Goal: Task Accomplishment & Management: Manage account settings

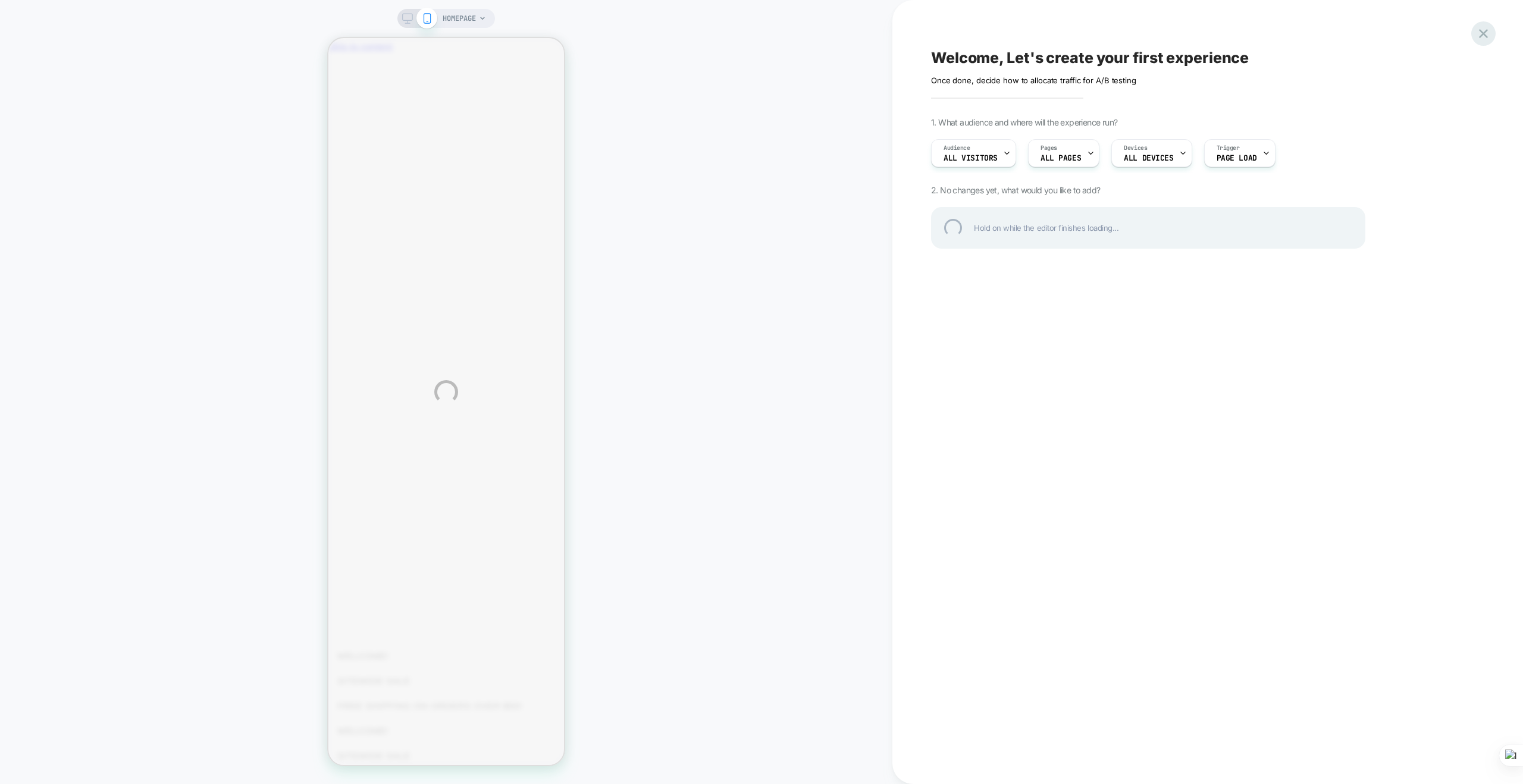
click at [1484, 33] on div at bounding box center [1482, 33] width 24 height 24
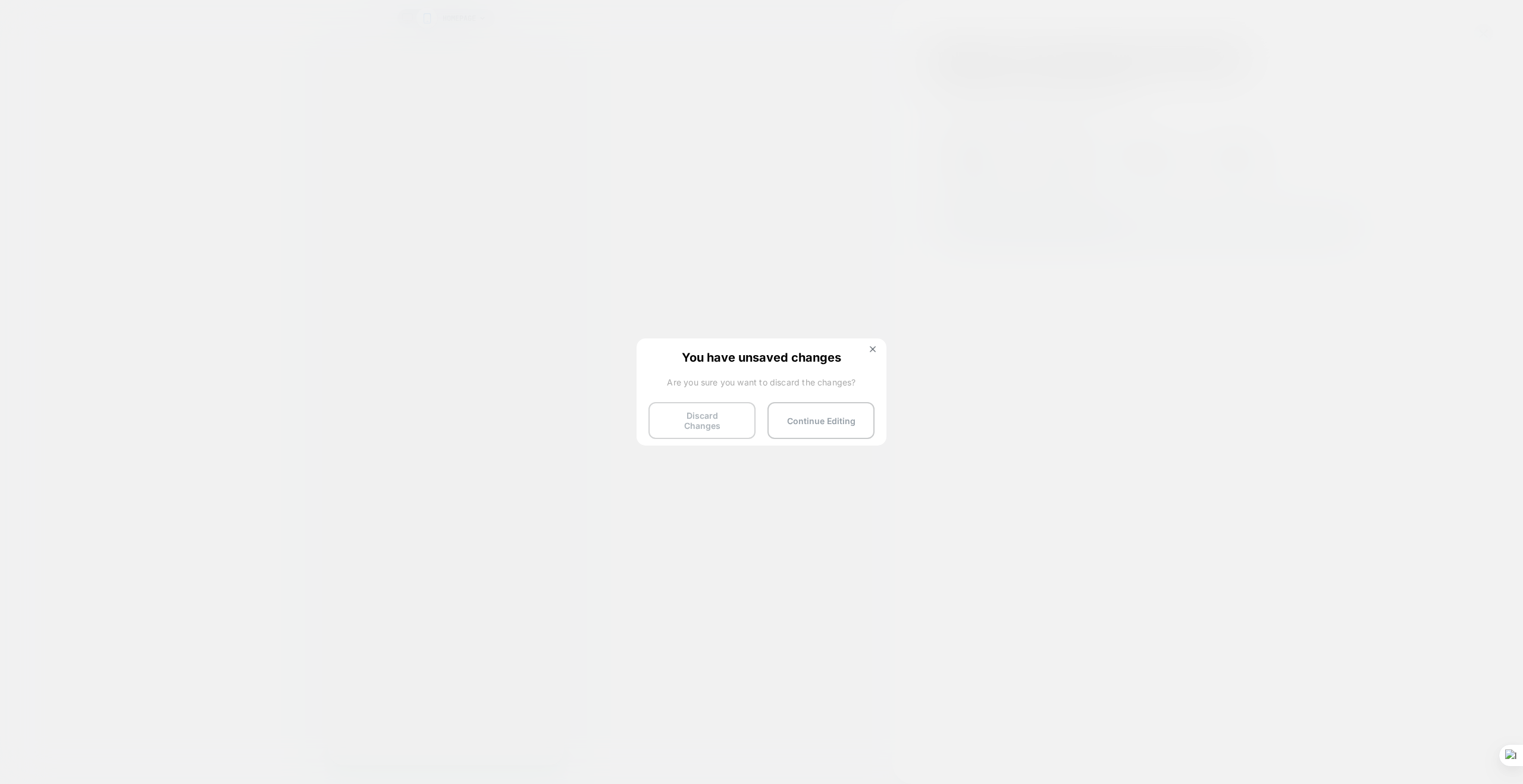
click at [719, 422] on button "Discard Changes" at bounding box center [701, 421] width 107 height 37
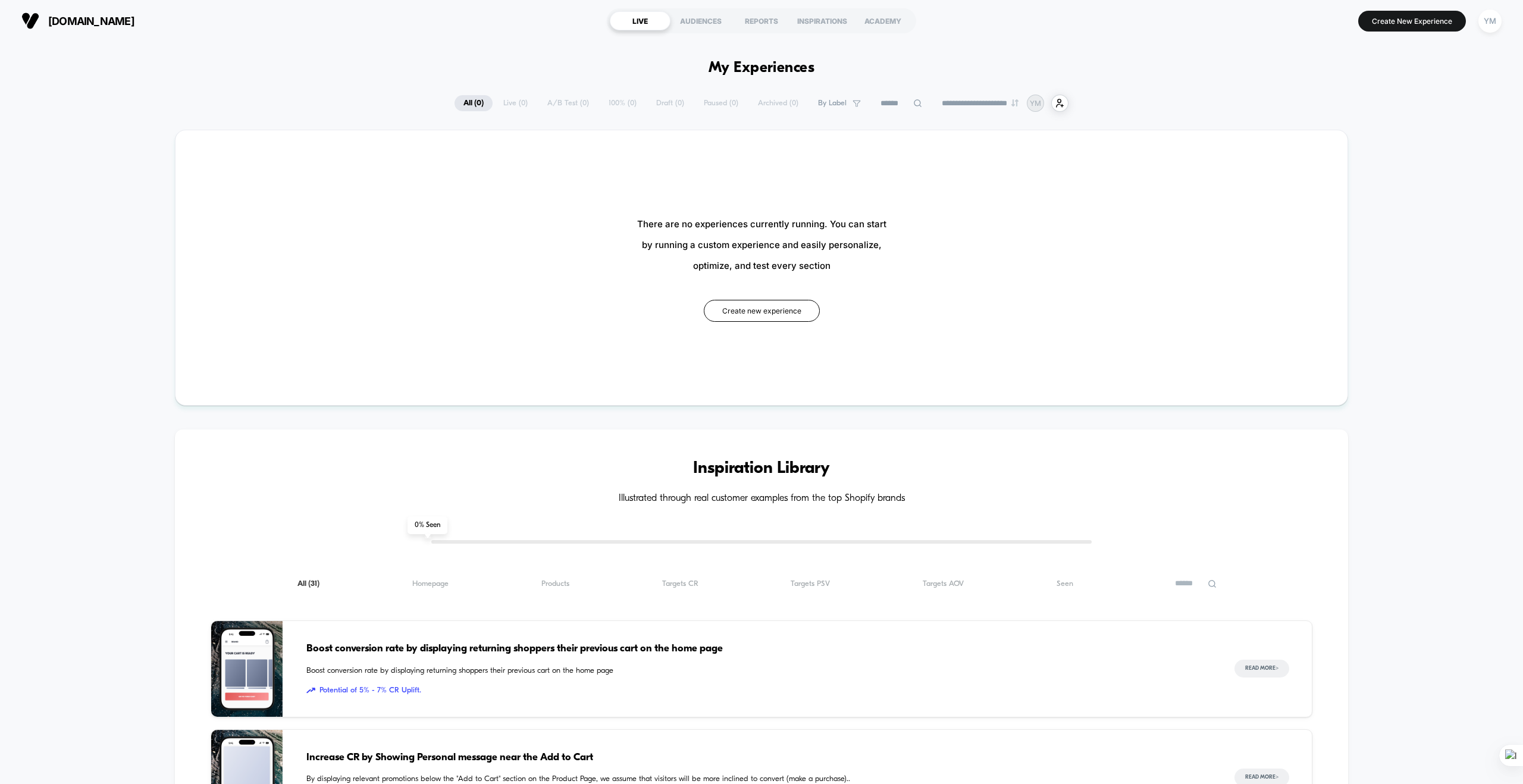
type input "***"
click at [1489, 19] on div "YM" at bounding box center [1490, 21] width 23 height 23
click at [1402, 162] on span "Account Settings" at bounding box center [1428, 163] width 121 height 10
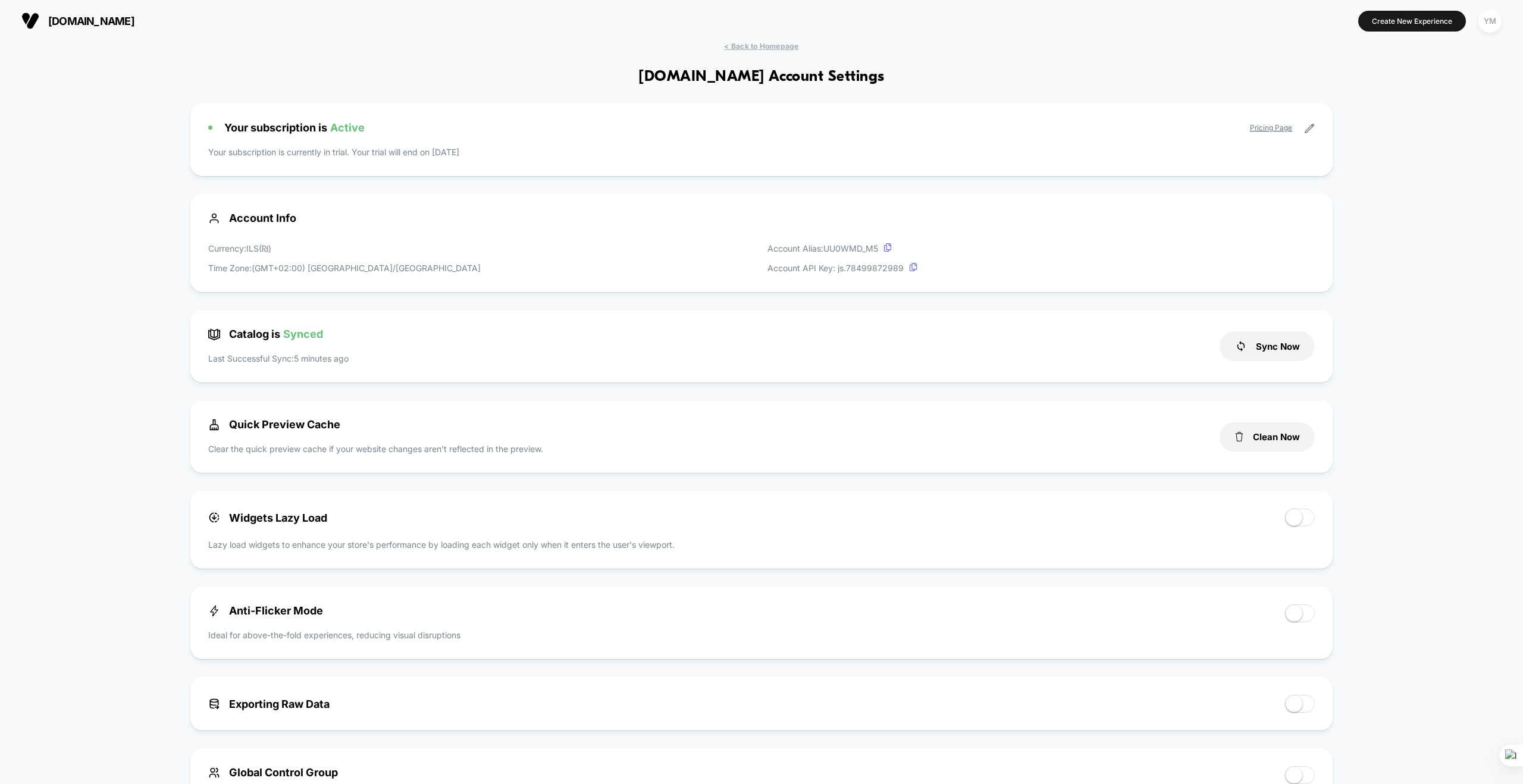
click at [1307, 128] on icon at bounding box center [1309, 129] width 9 height 9
click at [1274, 128] on link "Pricing Page" at bounding box center [1271, 127] width 43 height 9
click at [1306, 131] on icon at bounding box center [1308, 128] width 11 height 11
click at [358, 129] on span "Active" at bounding box center [347, 127] width 35 height 13
click at [1309, 123] on icon at bounding box center [1308, 128] width 11 height 11
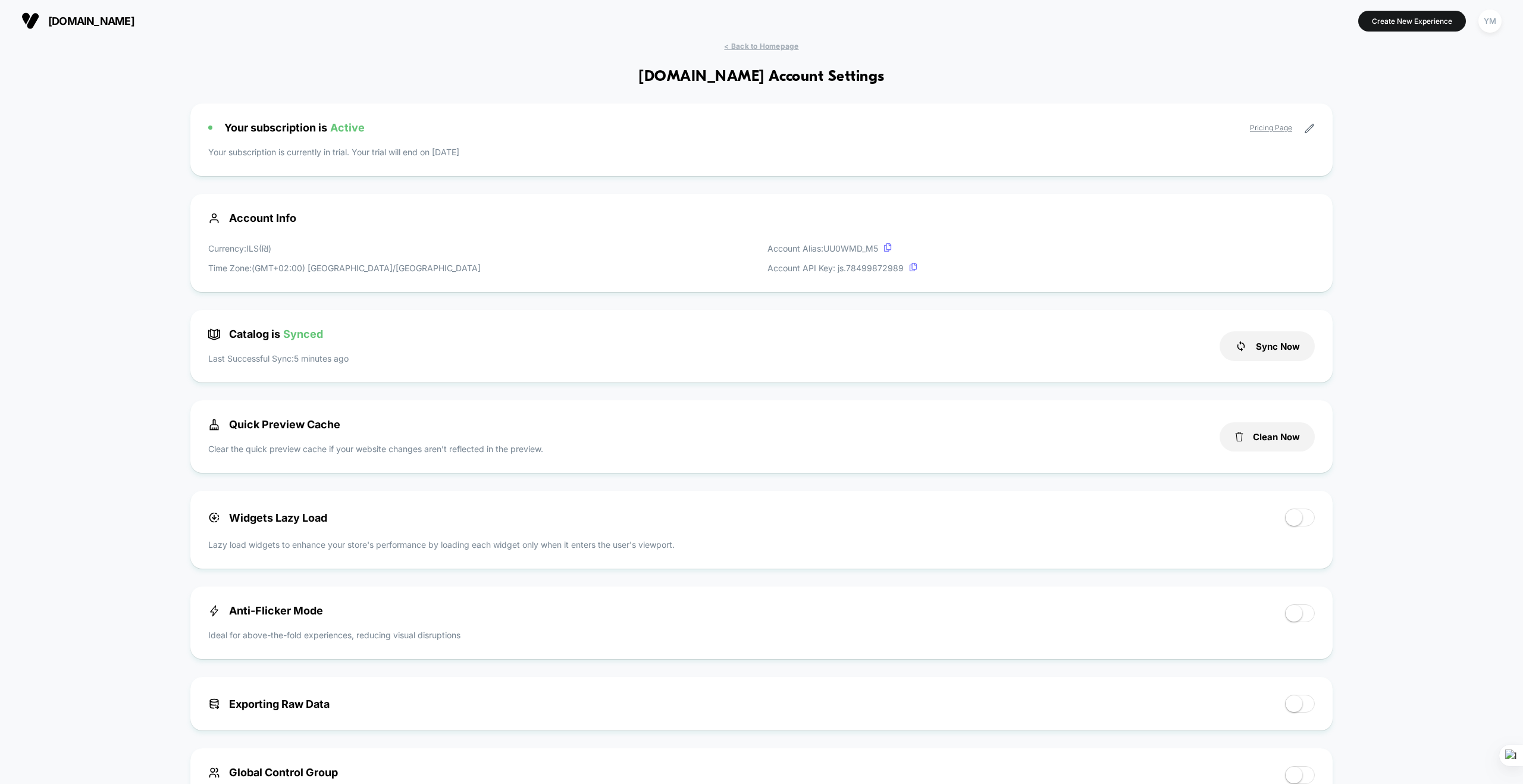
click at [1310, 123] on icon at bounding box center [1308, 128] width 11 height 11
click at [779, 45] on span "< Back to Homepage" at bounding box center [761, 45] width 74 height 9
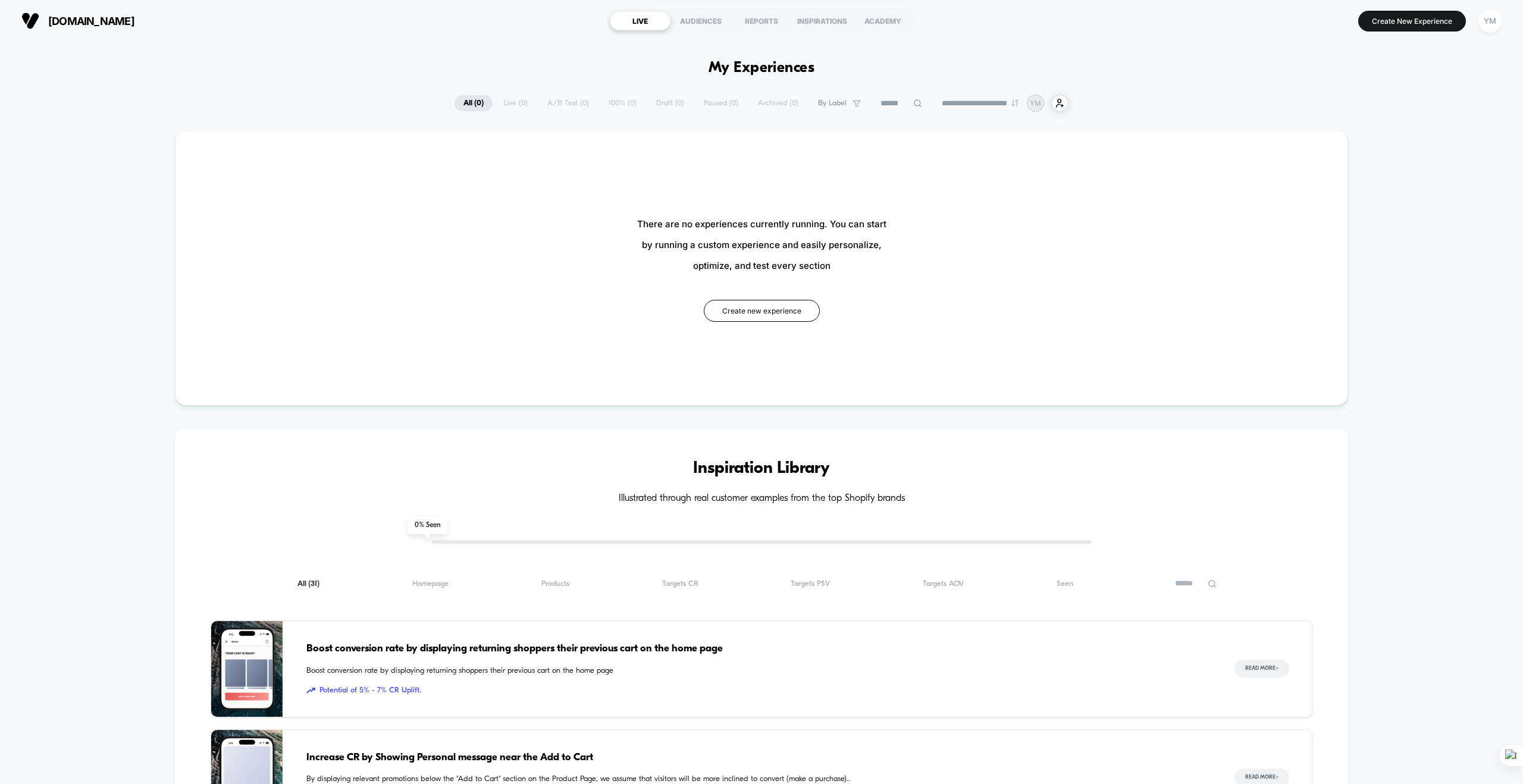
click at [1407, 10] on section "Create New Experience YM" at bounding box center [1260, 20] width 489 height 30
click at [1040, 102] on p "YM" at bounding box center [1036, 102] width 12 height 9
click at [1489, 17] on div "YM" at bounding box center [1490, 21] width 23 height 23
click at [1434, 66] on icon at bounding box center [1436, 64] width 9 height 9
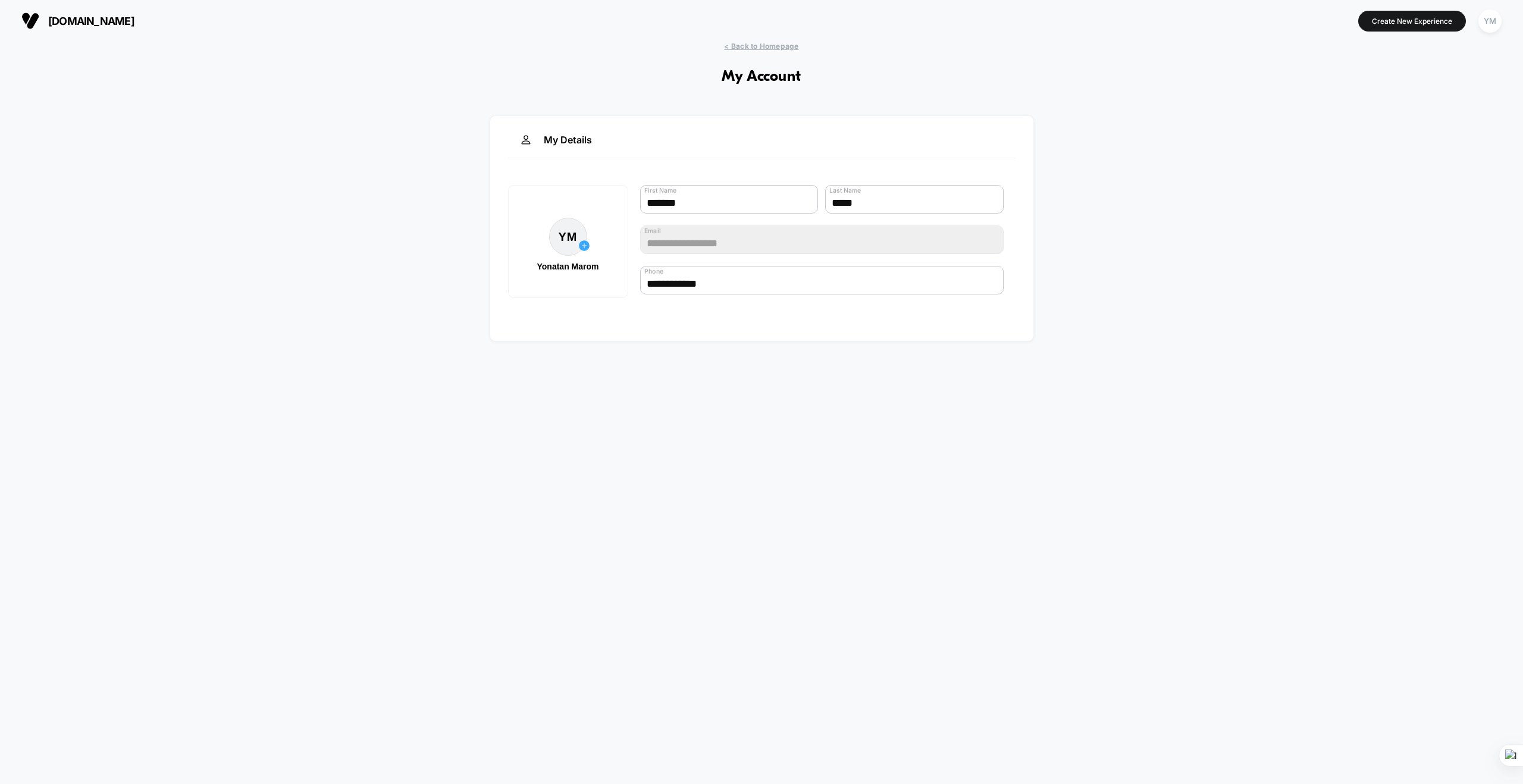
click at [552, 130] on div "**********" at bounding box center [761, 228] width 544 height 226
click at [558, 138] on div "My Details" at bounding box center [761, 145] width 508 height 24
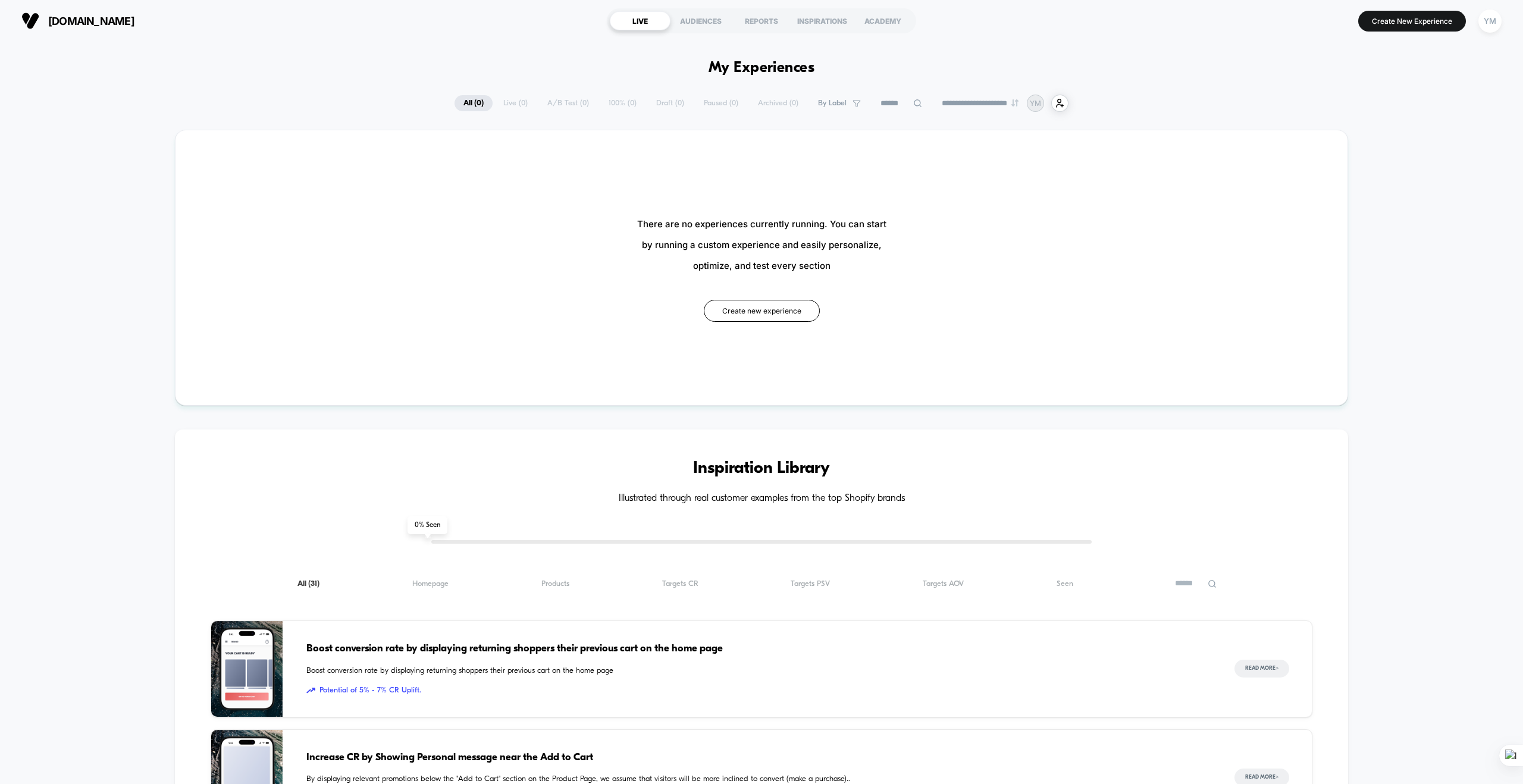
click at [1479, 15] on button "YM" at bounding box center [1489, 20] width 30 height 24
click at [1402, 162] on span "Account Settings" at bounding box center [1428, 163] width 121 height 10
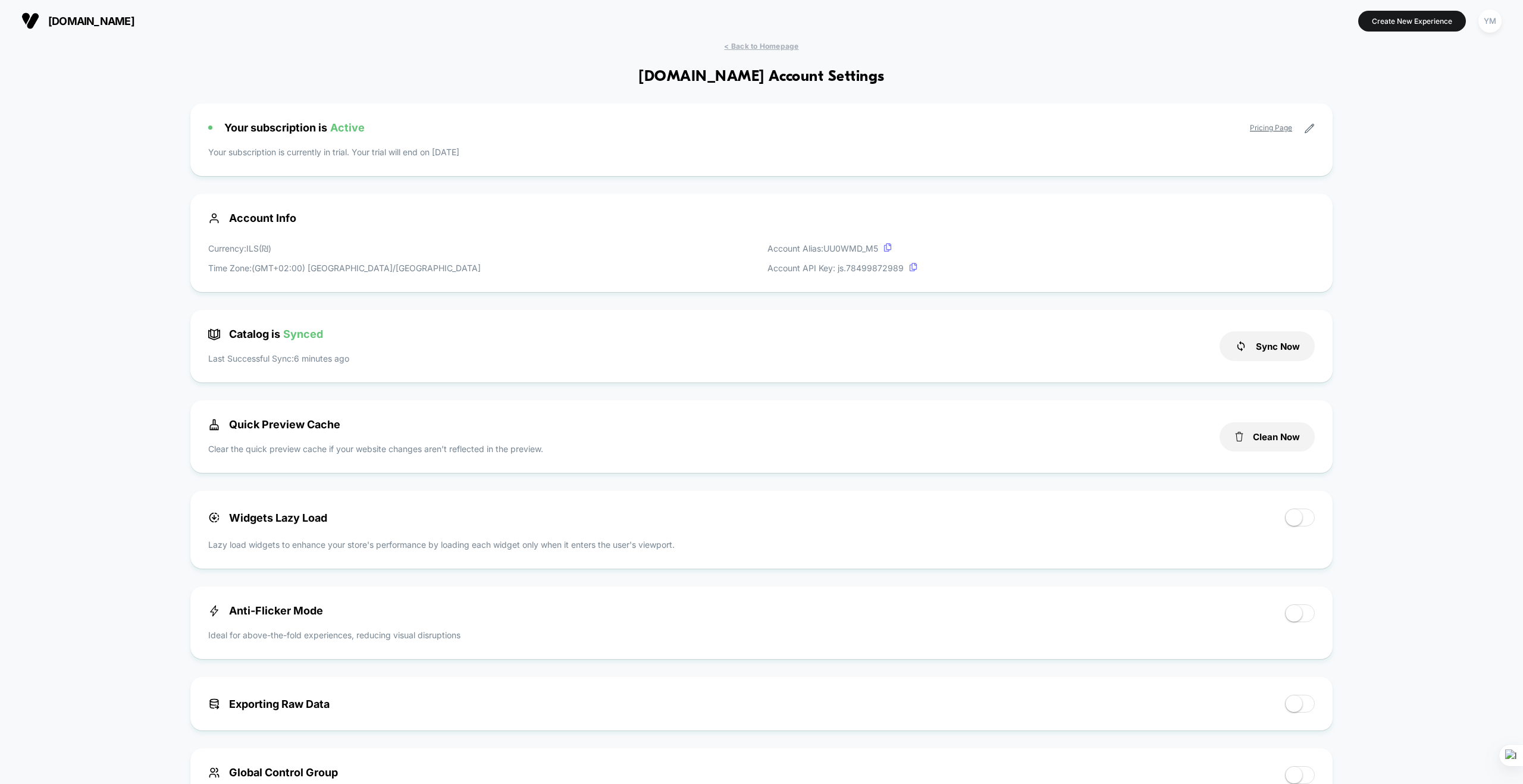
click at [1303, 127] on div "Pricing Page" at bounding box center [1281, 128] width 65 height 11
click at [1262, 129] on link "Pricing Page" at bounding box center [1271, 127] width 43 height 9
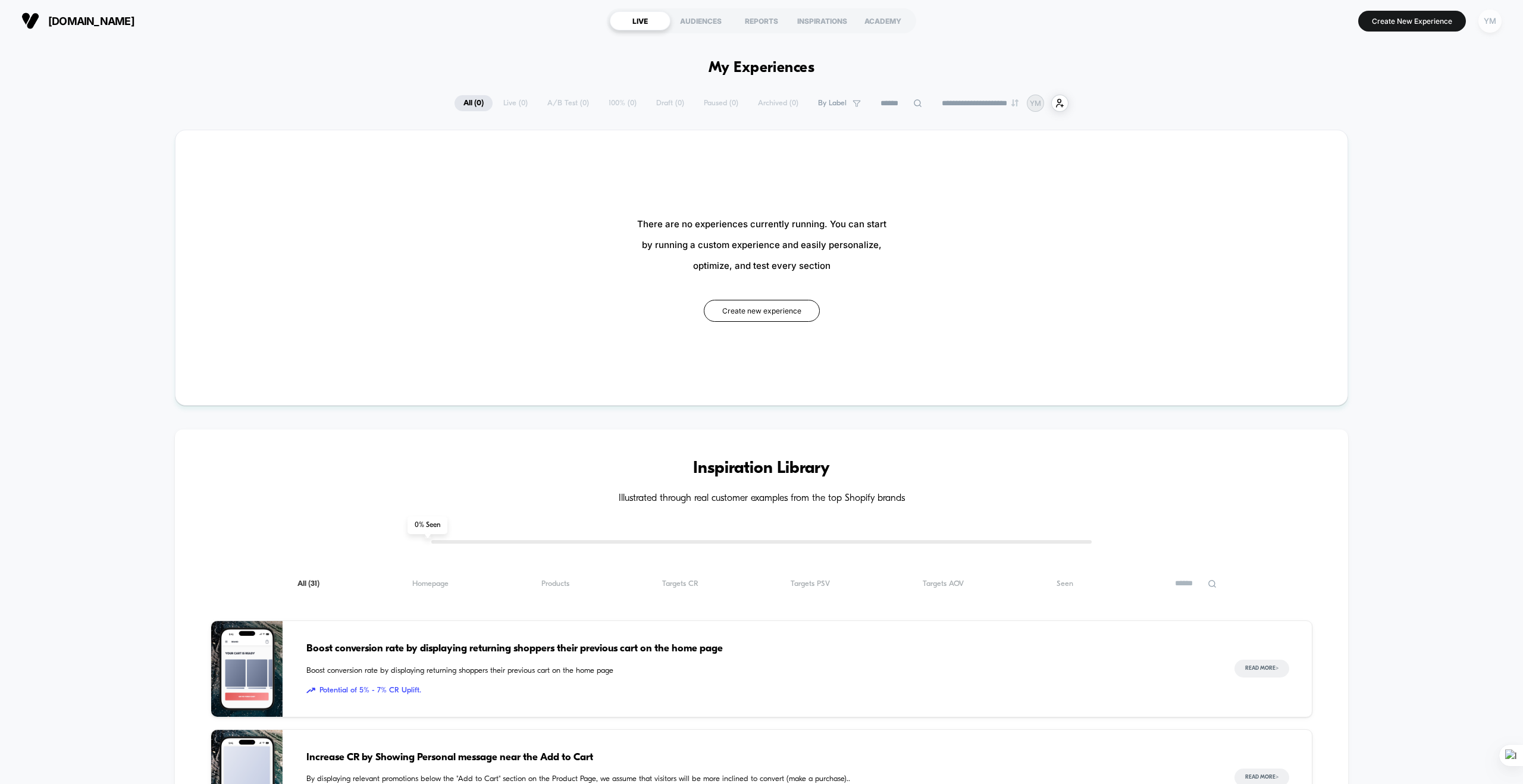
click at [1497, 25] on div "YM" at bounding box center [1490, 21] width 23 height 23
click at [1373, 169] on button "E Account Settings" at bounding box center [1419, 162] width 141 height 14
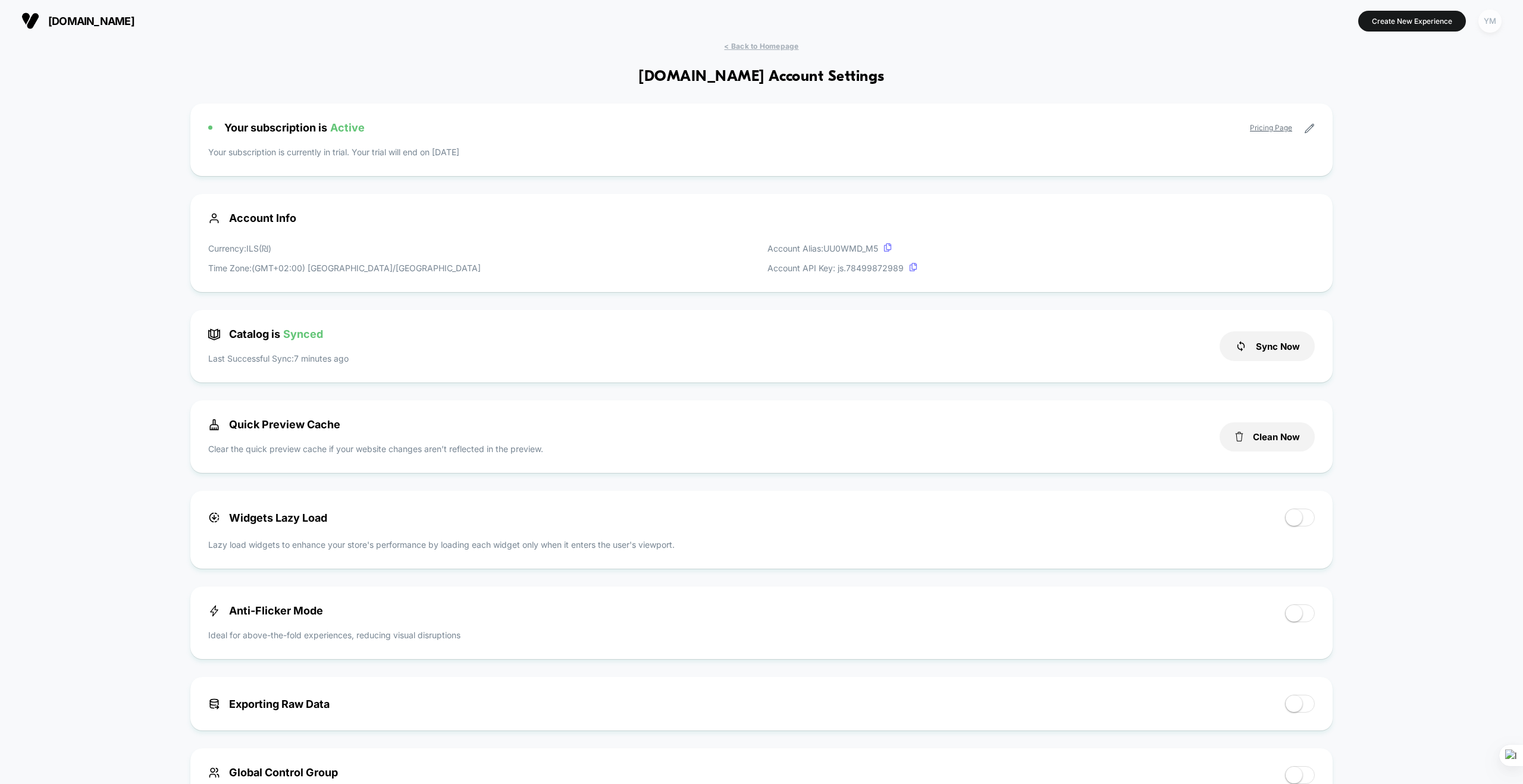
click at [1489, 10] on div "YM" at bounding box center [1490, 21] width 23 height 23
click at [1407, 157] on button "E Account Settings" at bounding box center [1419, 162] width 141 height 14
click at [1235, 68] on div "< Back to Homepage [DOMAIN_NAME] Account Settings Your subscription is Active P…" at bounding box center [761, 659] width 1523 height 1236
click at [1305, 129] on icon at bounding box center [1308, 128] width 11 height 11
click at [125, 154] on div "< Back to Homepage [DOMAIN_NAME] Account Settings Your subscription is Active P…" at bounding box center [761, 659] width 1523 height 1236
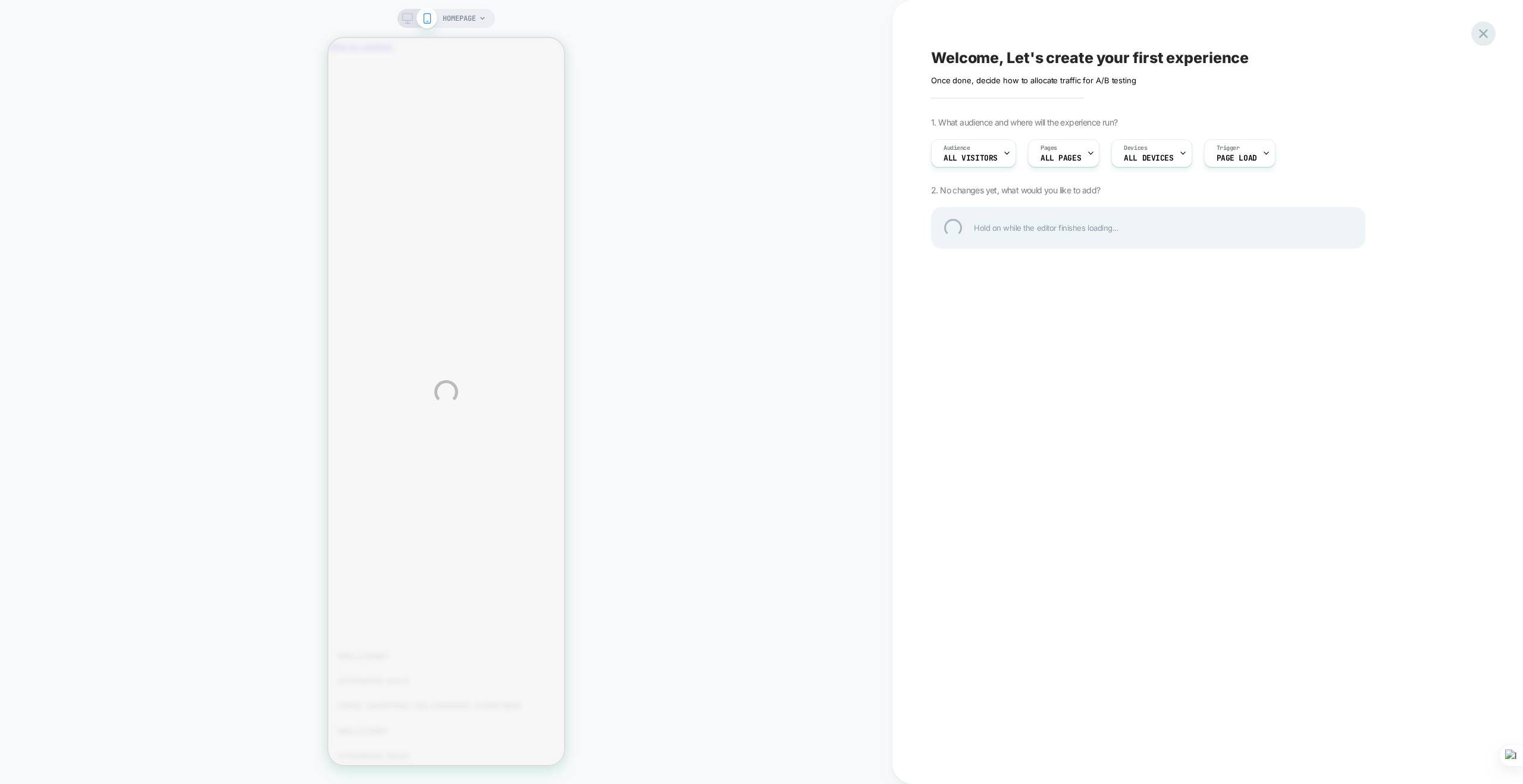
click at [1484, 37] on div at bounding box center [1482, 33] width 24 height 24
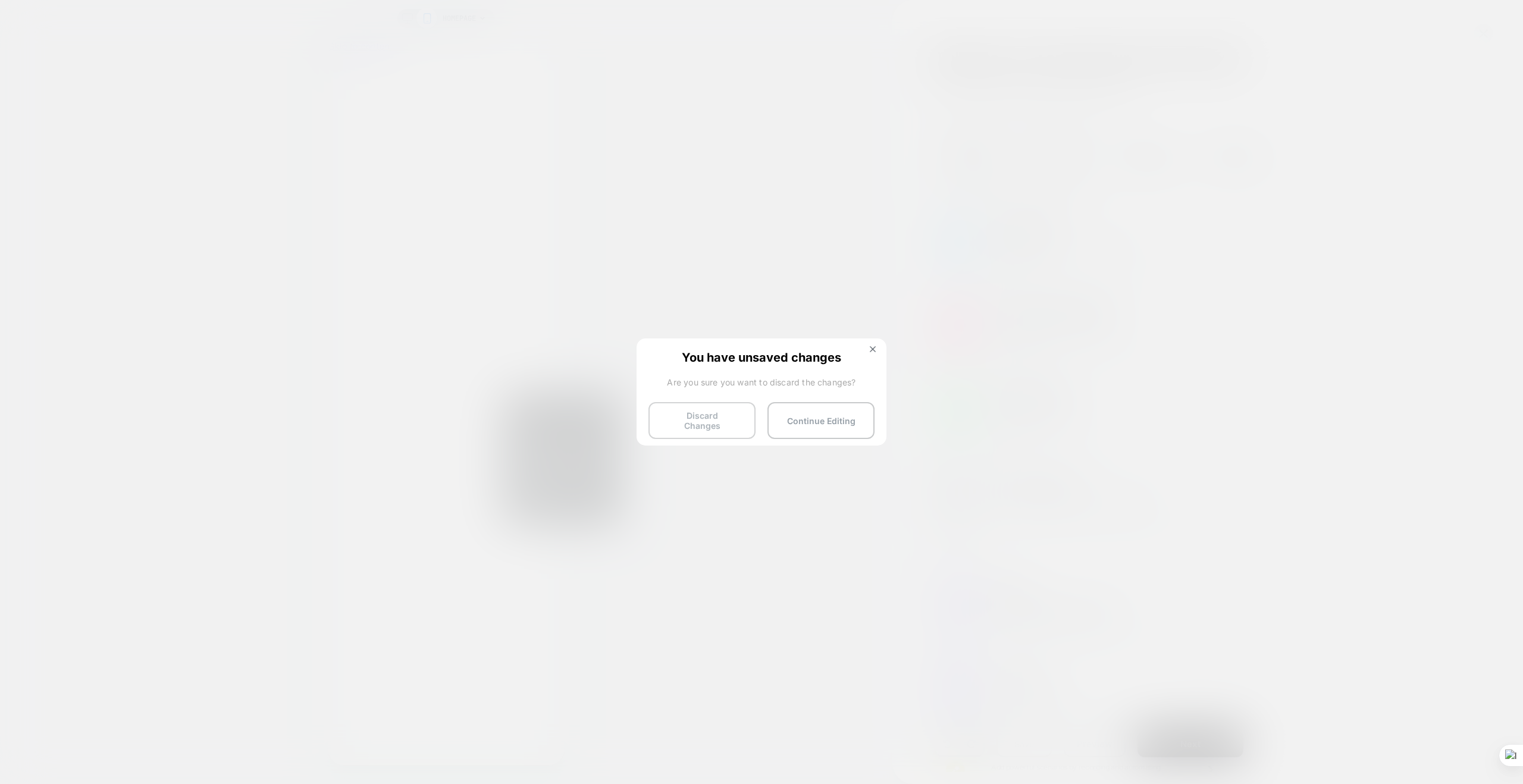
click at [740, 421] on button "Discard Changes" at bounding box center [701, 421] width 107 height 37
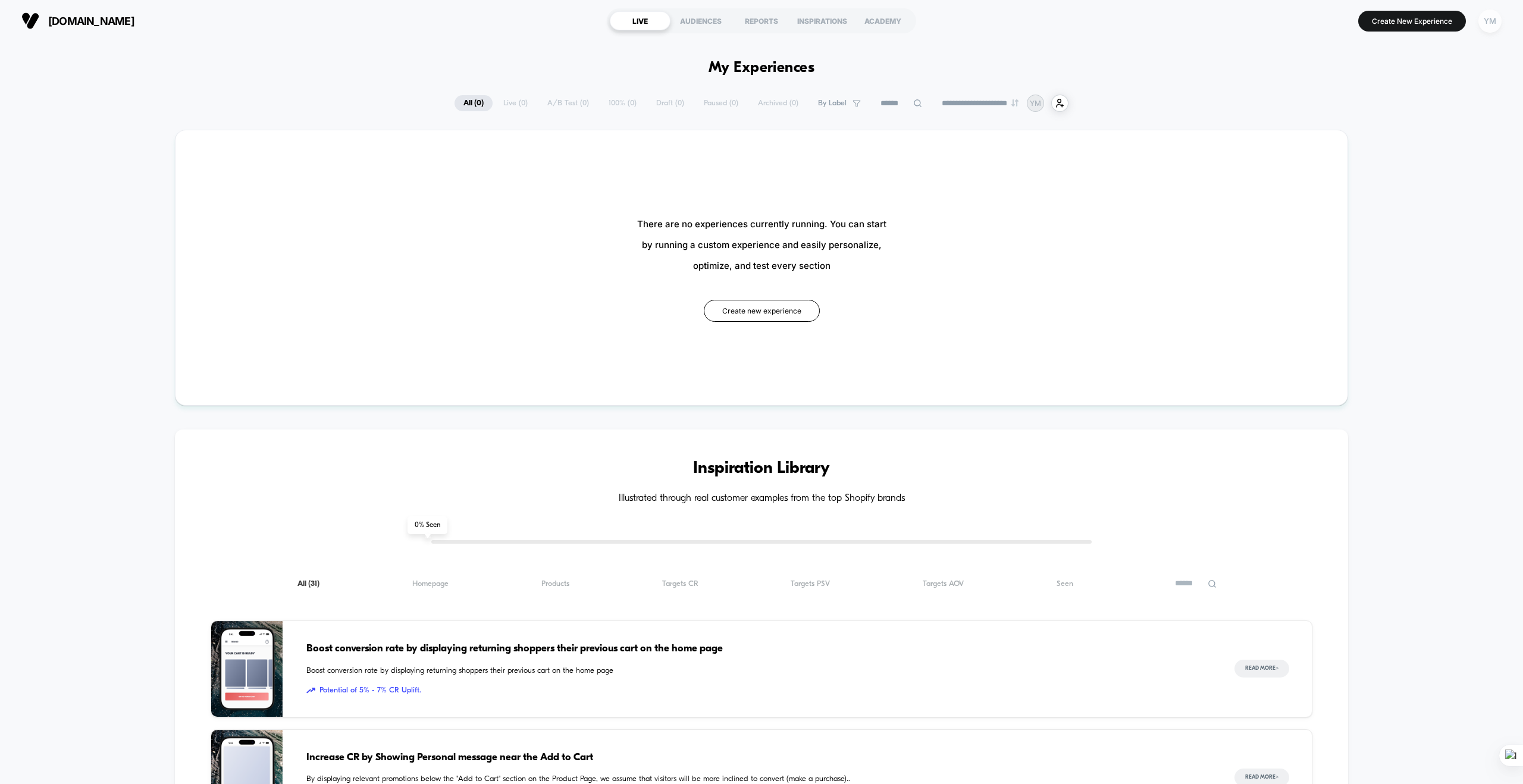
click at [1479, 22] on div "YM" at bounding box center [1490, 21] width 23 height 23
click at [1384, 267] on span "Integrations" at bounding box center [1428, 271] width 121 height 10
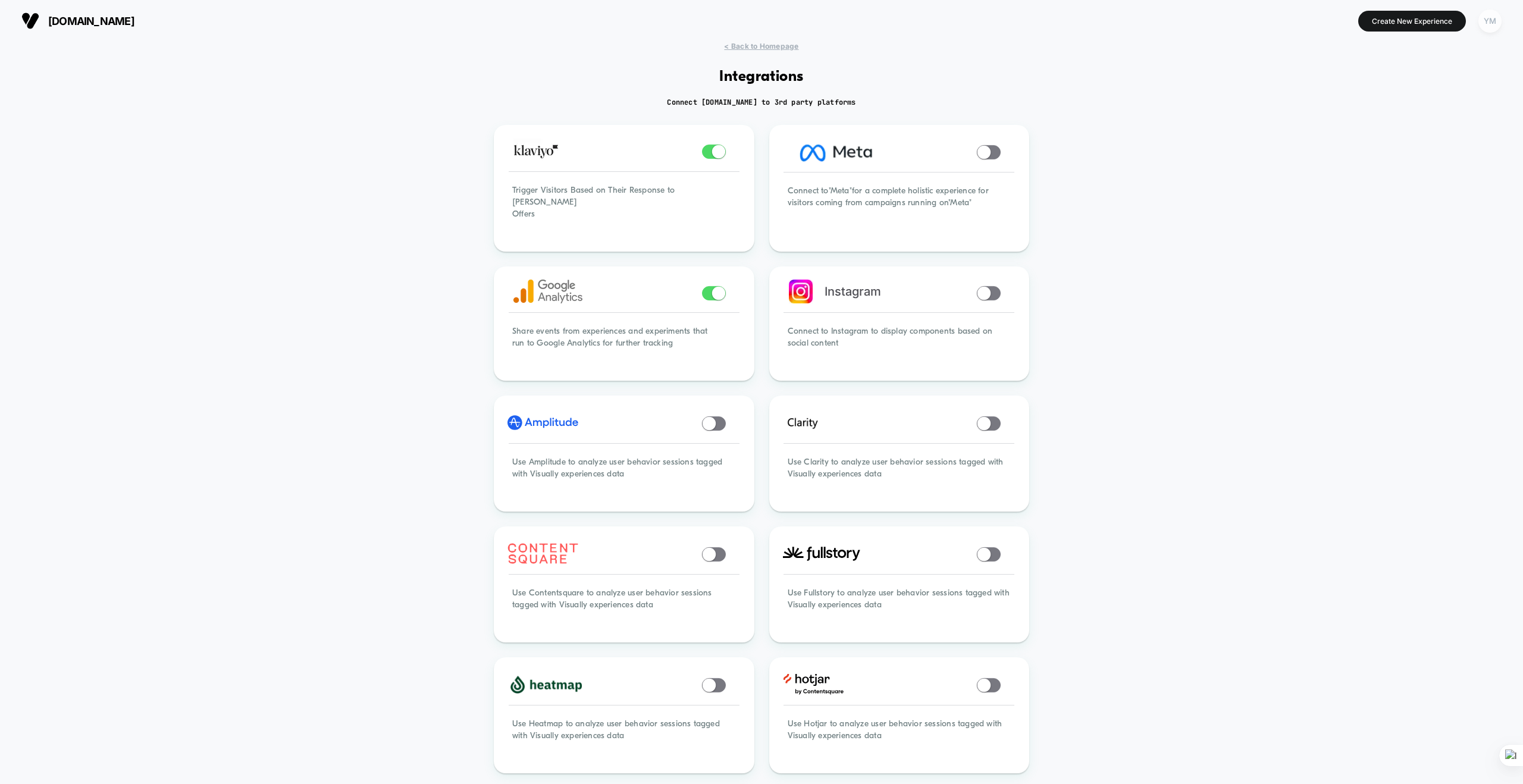
click at [1497, 16] on div "YM" at bounding box center [1490, 21] width 23 height 23
click at [1424, 163] on span "Account Settings" at bounding box center [1428, 163] width 121 height 10
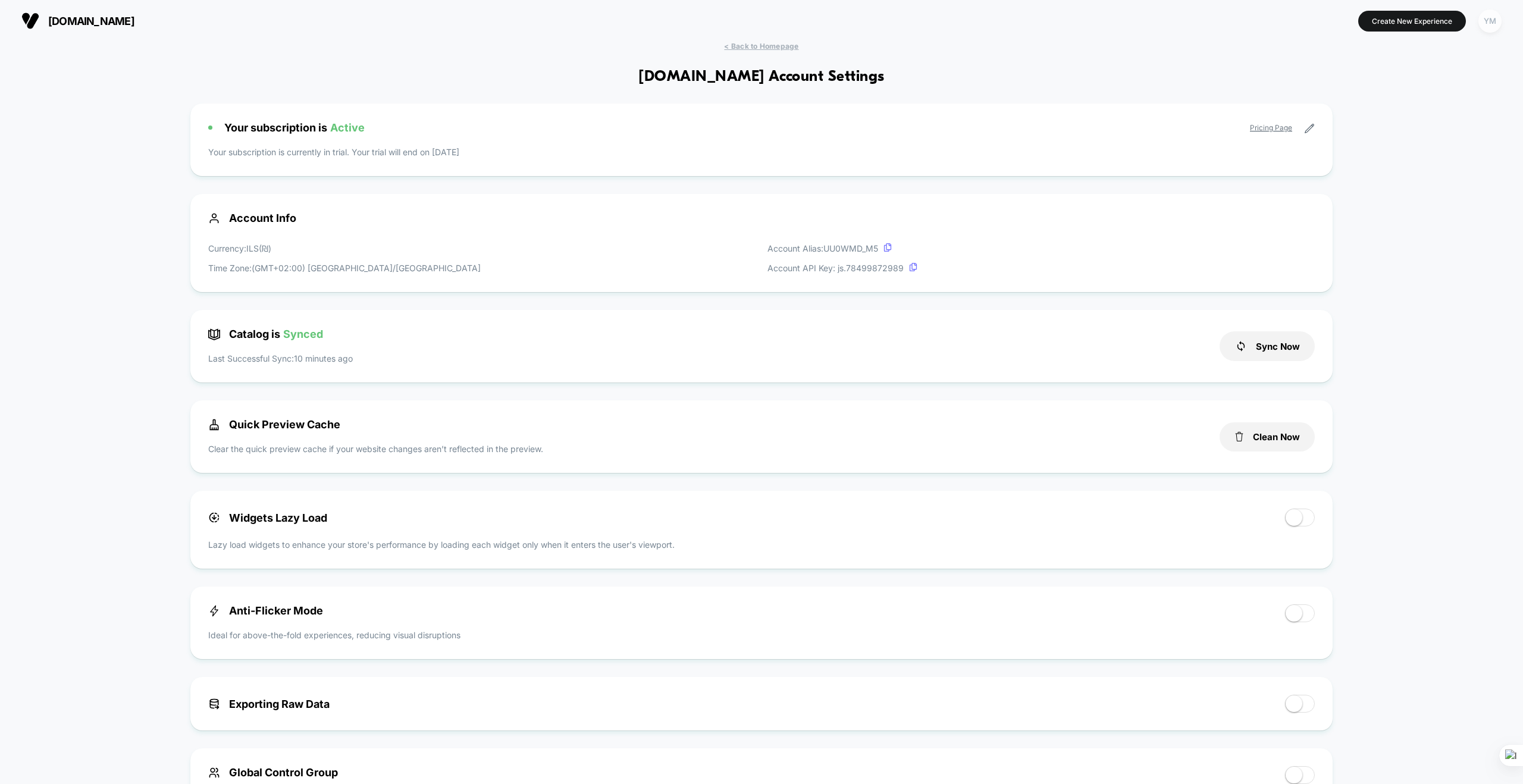
click at [1490, 18] on div "YM" at bounding box center [1490, 21] width 23 height 23
click at [1395, 104] on span "Connected Stores" at bounding box center [1419, 102] width 141 height 10
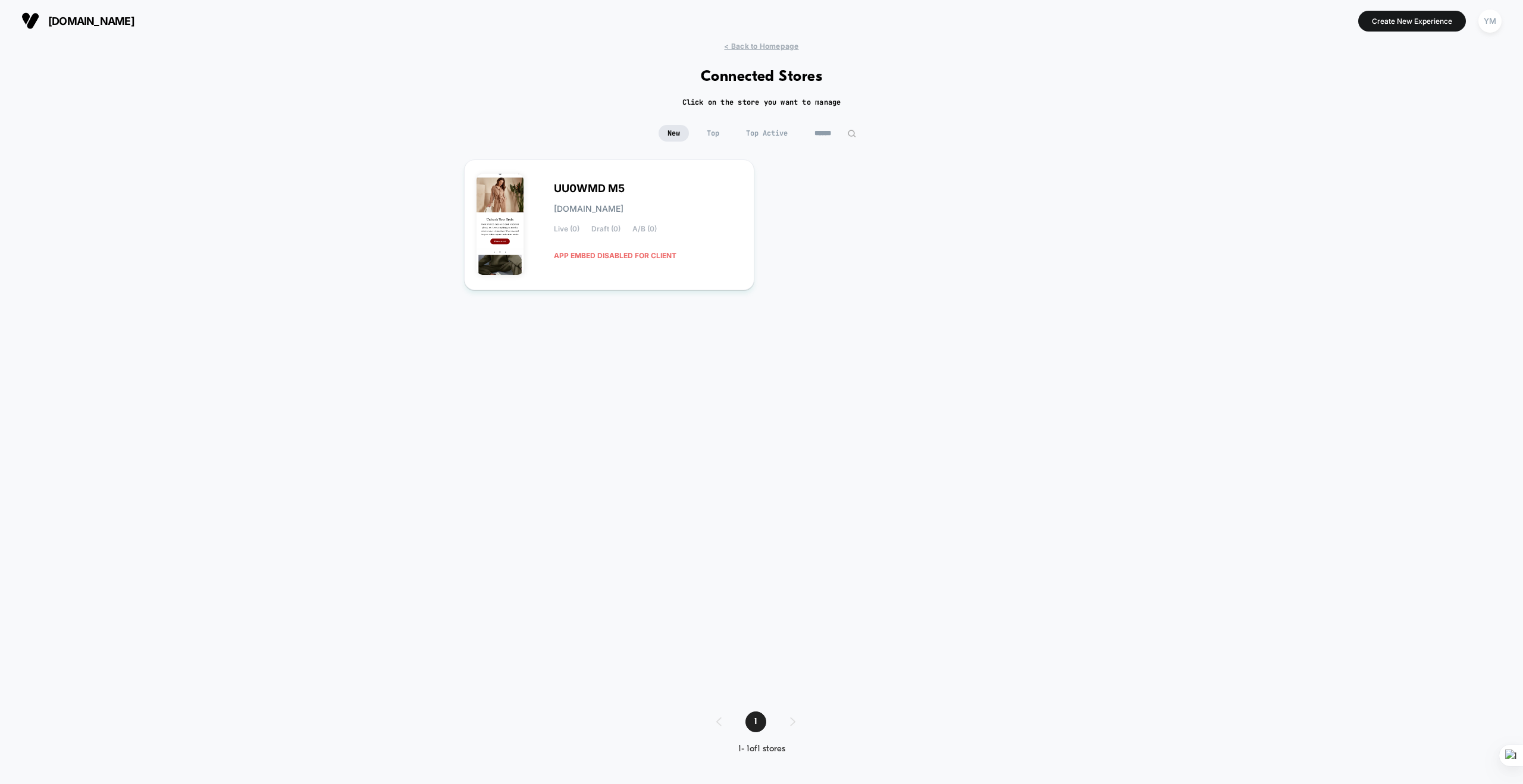
drag, startPoint x: 708, startPoint y: 205, endPoint x: 464, endPoint y: 383, distance: 302.0
click at [464, 383] on div "UU0WMD M5 uu0wmd-m5.myshopify.com Live (0) Draft (0) A/B (0) APP EMBED DISABLED…" at bounding box center [761, 423] width 595 height 528
click at [618, 256] on span "APP EMBED DISABLED FOR CLIENT" at bounding box center [615, 255] width 123 height 21
click at [694, 186] on div "UU0WMD M5 uu0wmd-m5.myshopify.com Live (0) Draft (0) A/B (0) APP EMBED DISABLED…" at bounding box center [648, 225] width 188 height 81
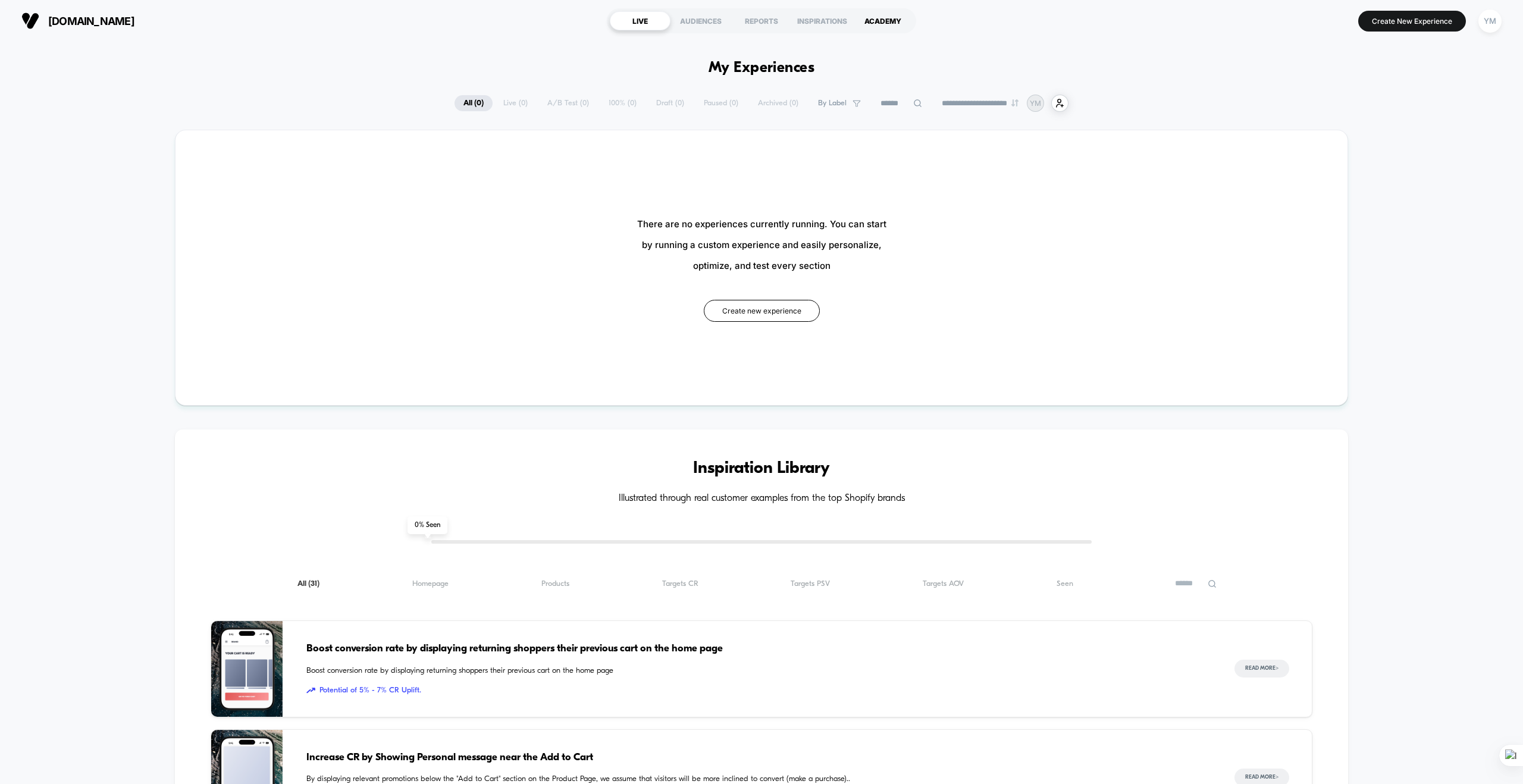
click at [887, 13] on div "ACADEMY" at bounding box center [882, 21] width 61 height 19
click at [1471, 24] on section "Create New Experience YM" at bounding box center [1260, 20] width 489 height 30
click at [1482, 22] on div "YM" at bounding box center [1490, 21] width 23 height 23
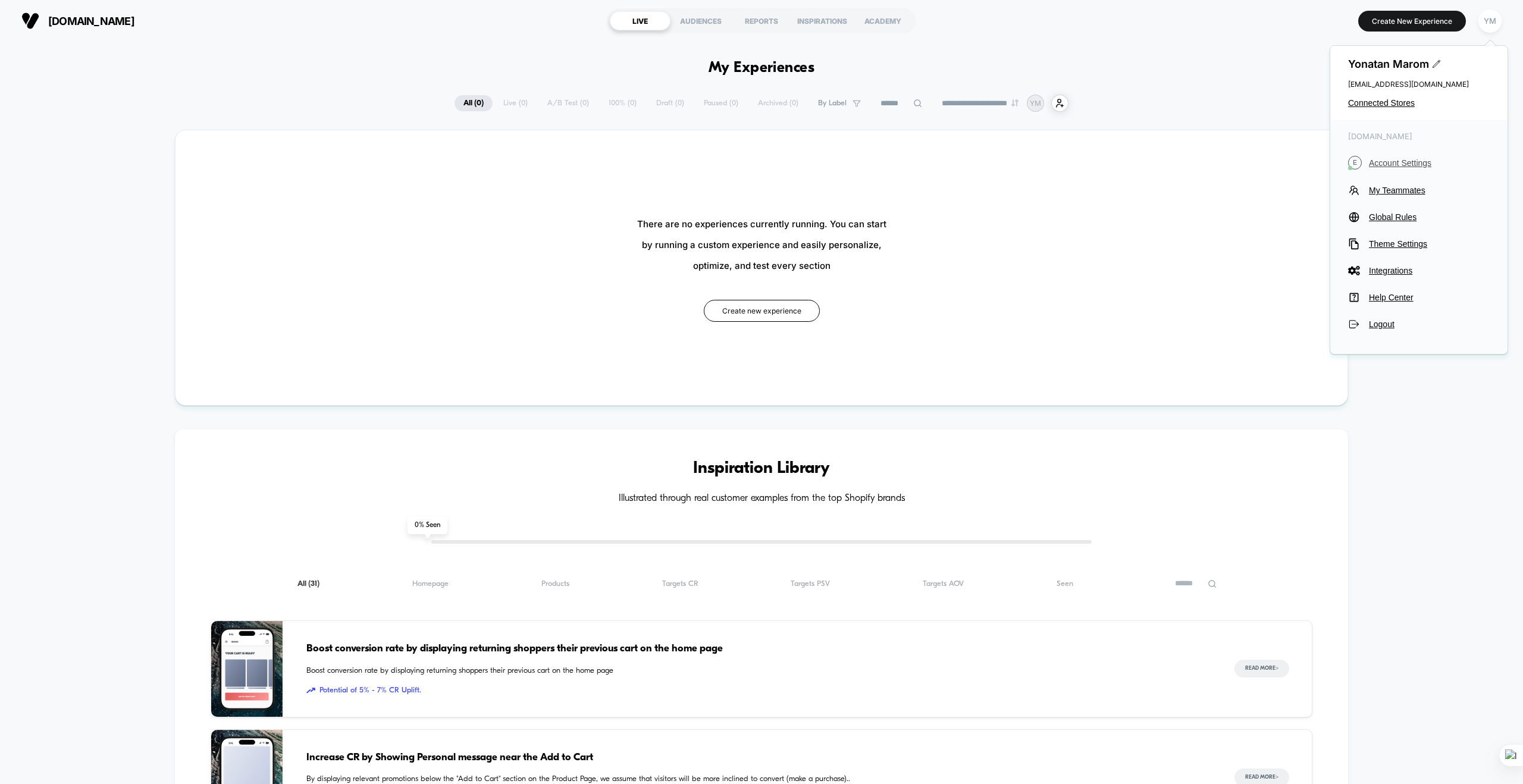
click at [1399, 161] on span "Account Settings" at bounding box center [1428, 163] width 121 height 10
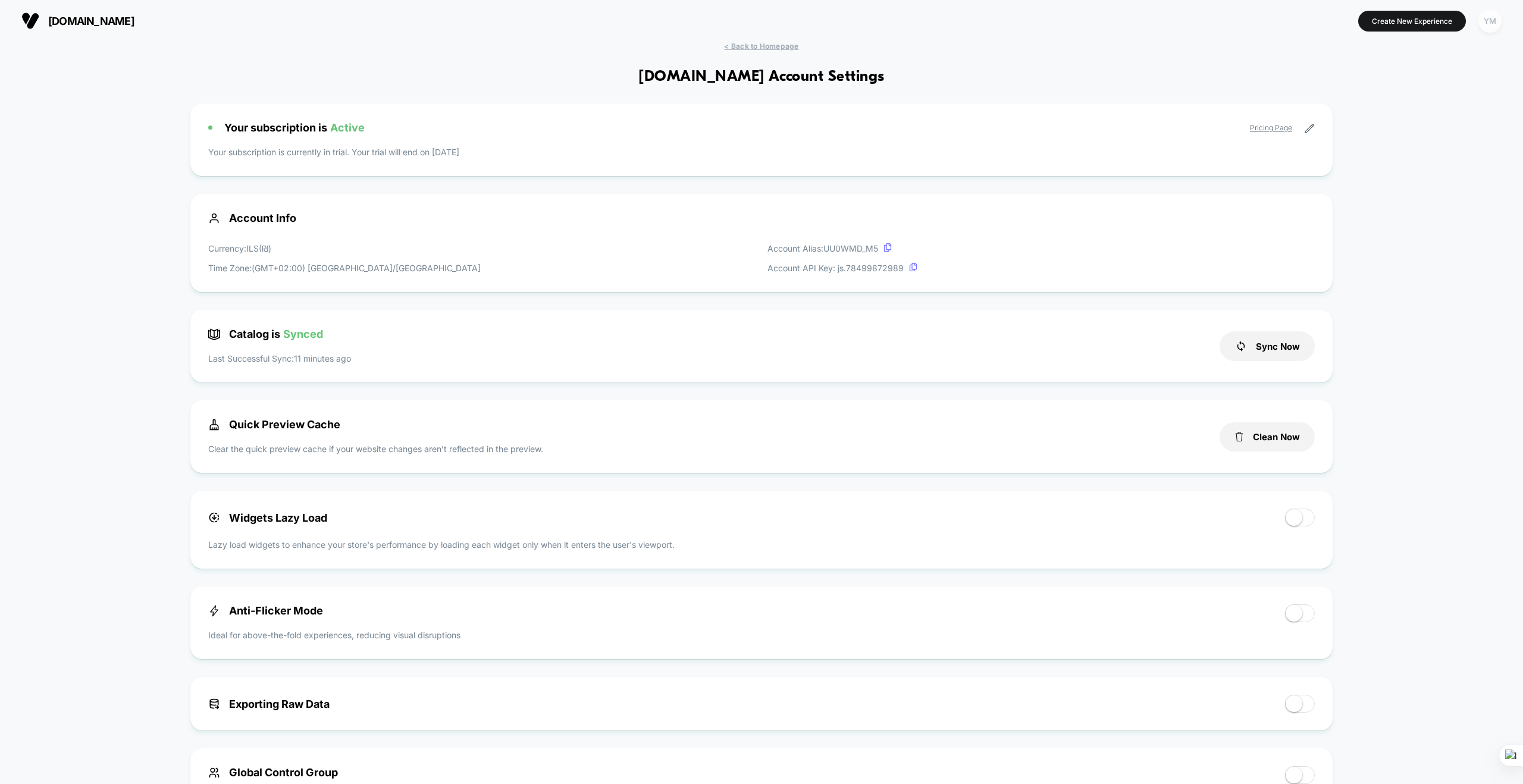
click at [1489, 15] on div "YM" at bounding box center [1490, 21] width 23 height 23
click at [1061, 1] on div "eleve-clothing.store Create New Experience YM" at bounding box center [761, 20] width 1523 height 42
